Goal: Information Seeking & Learning: Learn about a topic

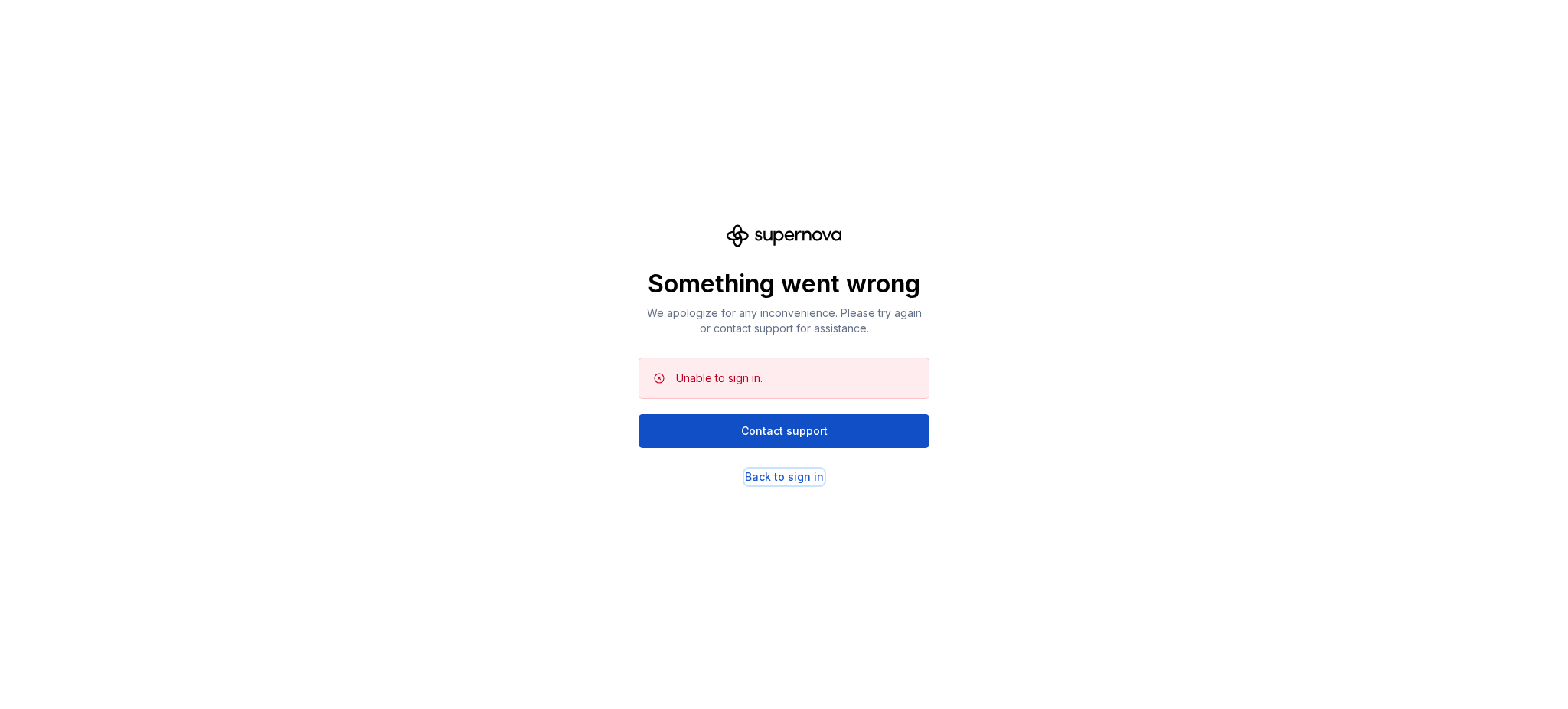
click at [761, 470] on div "Back to sign in" at bounding box center [784, 477] width 79 height 15
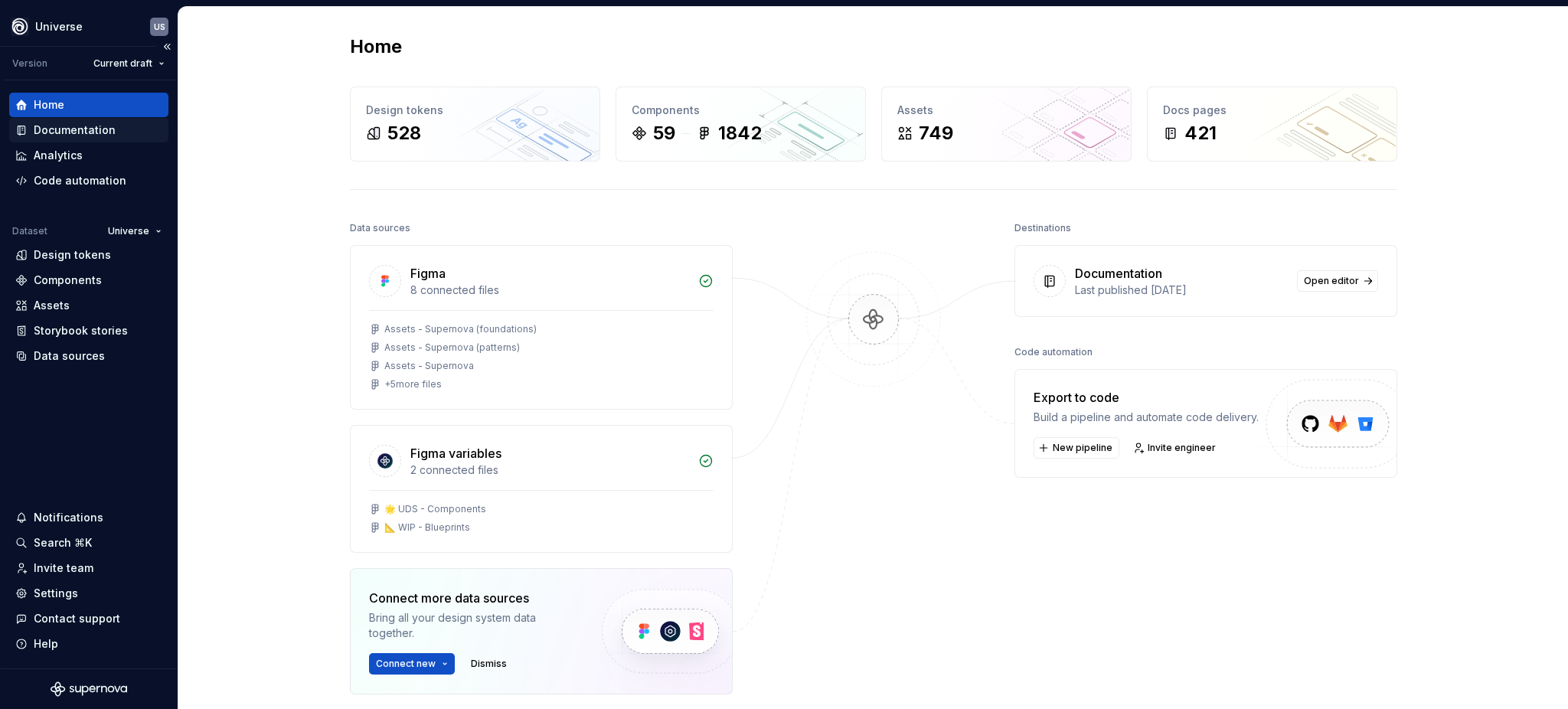
click at [65, 124] on div "Documentation" at bounding box center [74, 130] width 82 height 15
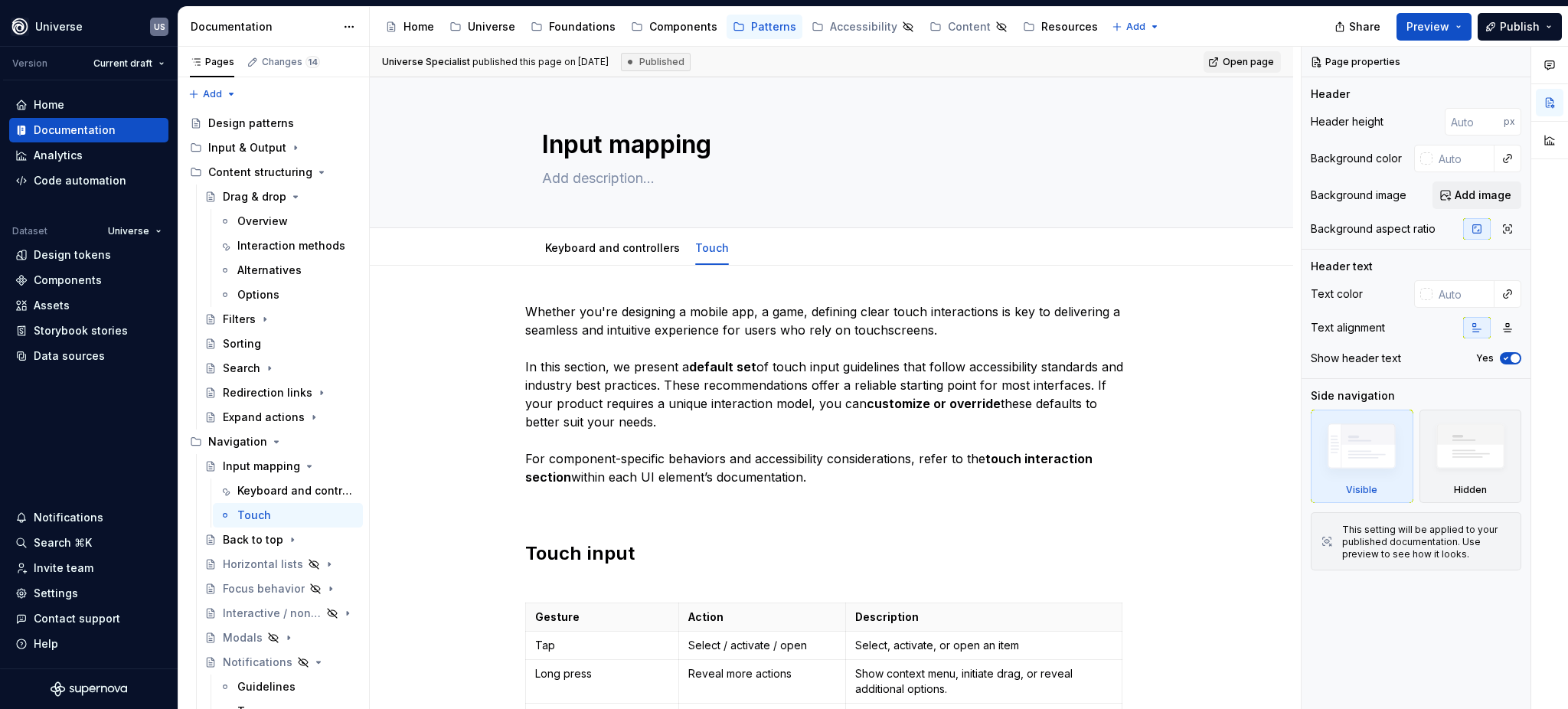
type textarea "*"
